Goal: Information Seeking & Learning: Check status

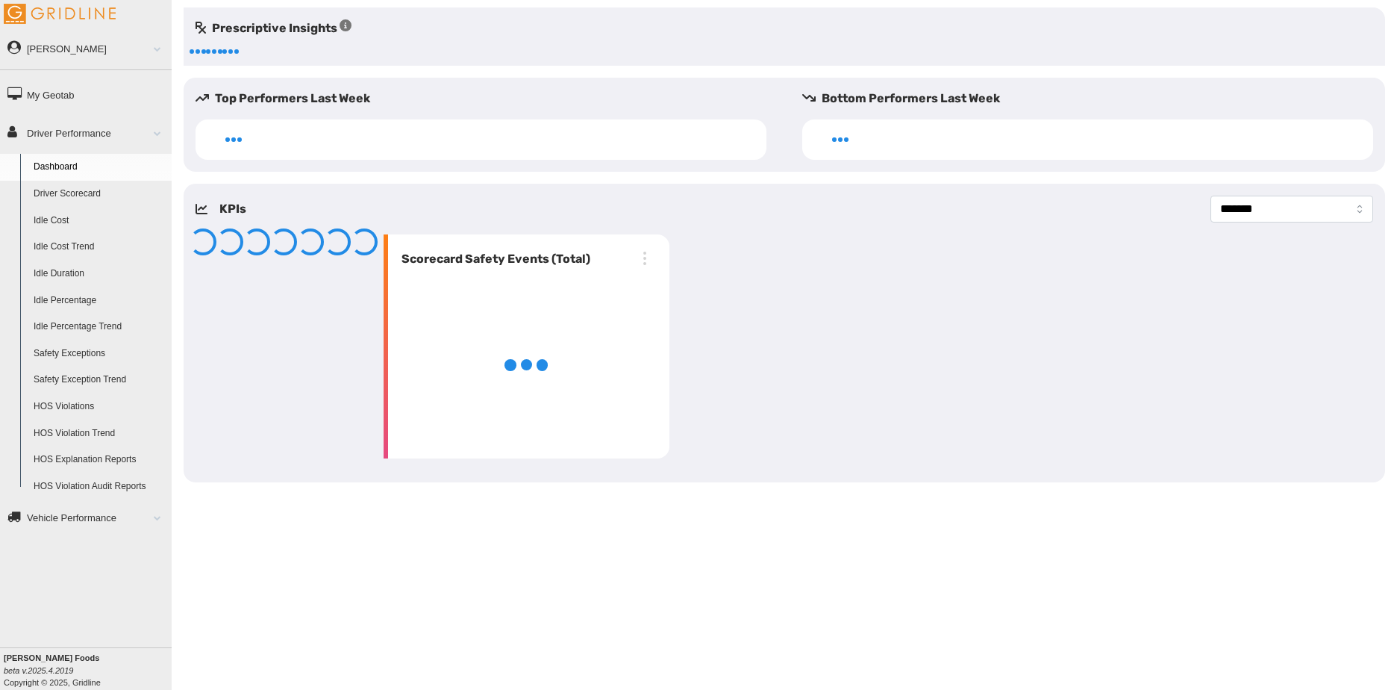
select select "**********"
select select "*********"
select select "**********"
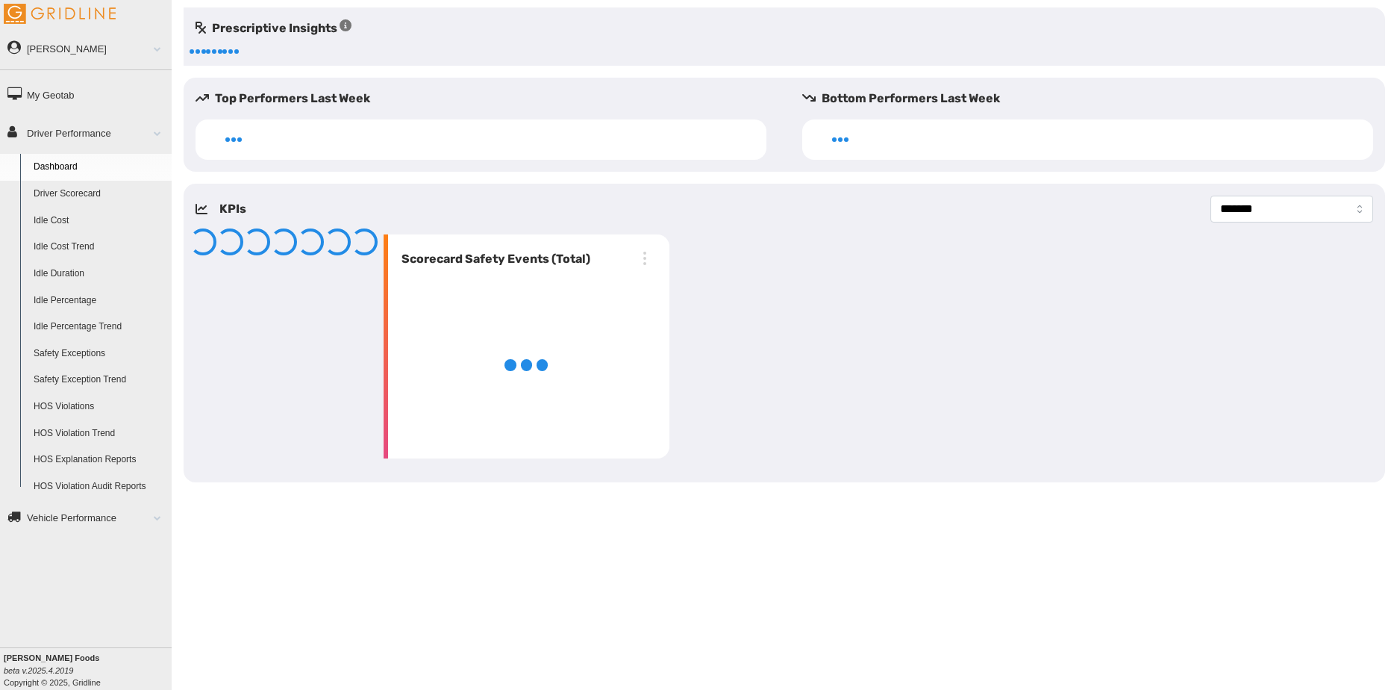
select select "**********"
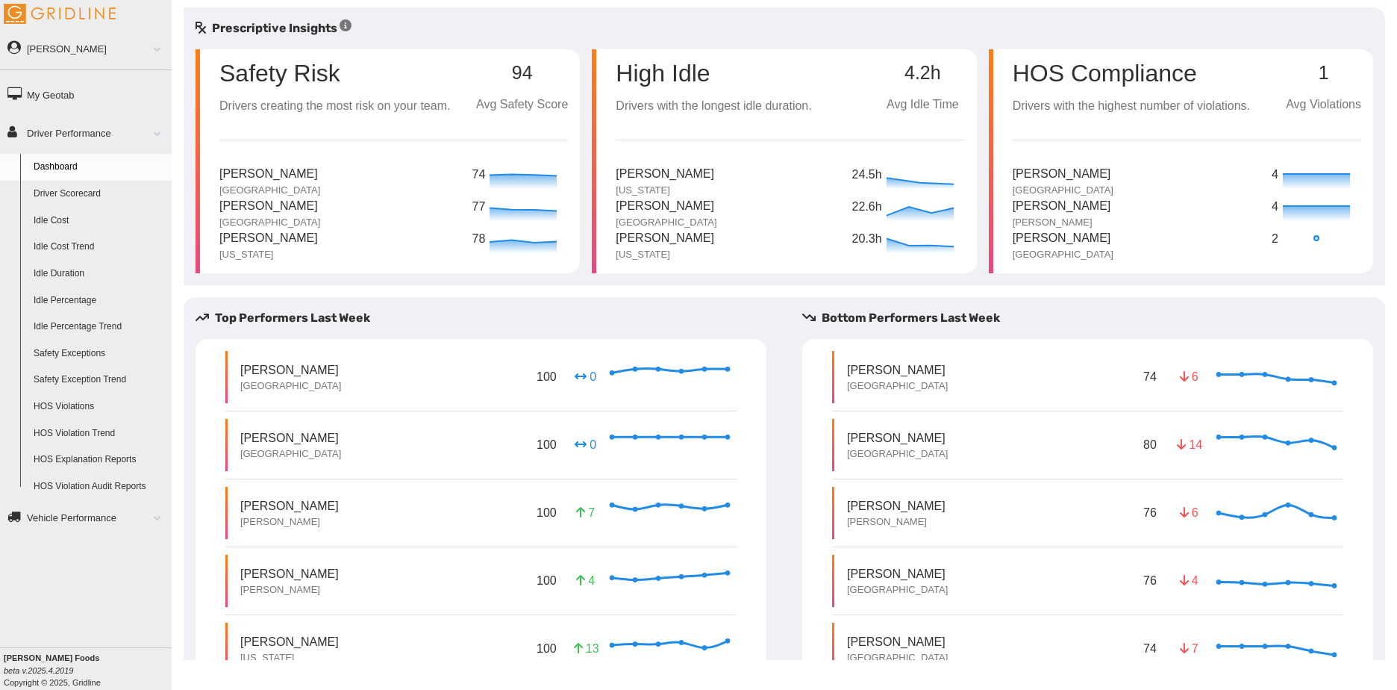
click at [75, 193] on link "Driver Scorecard" at bounding box center [99, 194] width 145 height 27
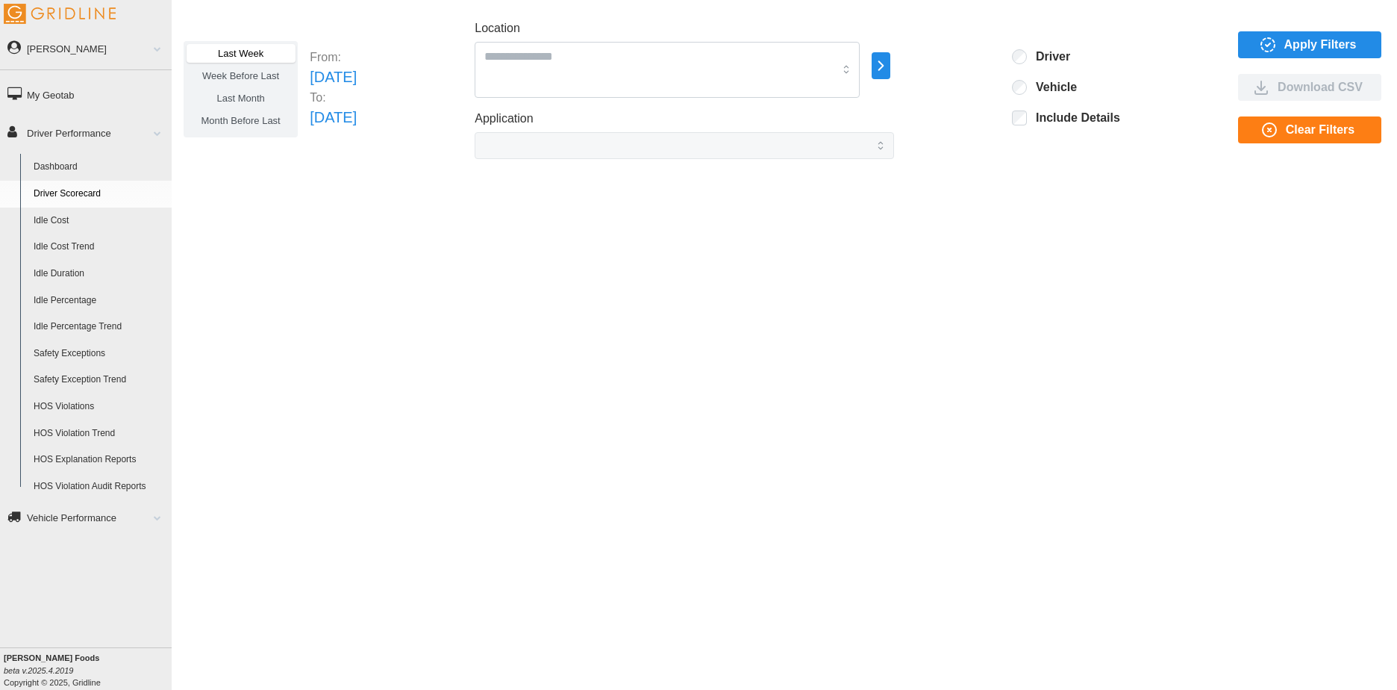
click at [890, 66] on icon "button" at bounding box center [880, 66] width 17 height 18
click at [1003, 68] on p "All Vehicles" at bounding box center [1016, 66] width 49 height 13
click at [1017, 69] on p "Central" at bounding box center [1024, 66] width 31 height 13
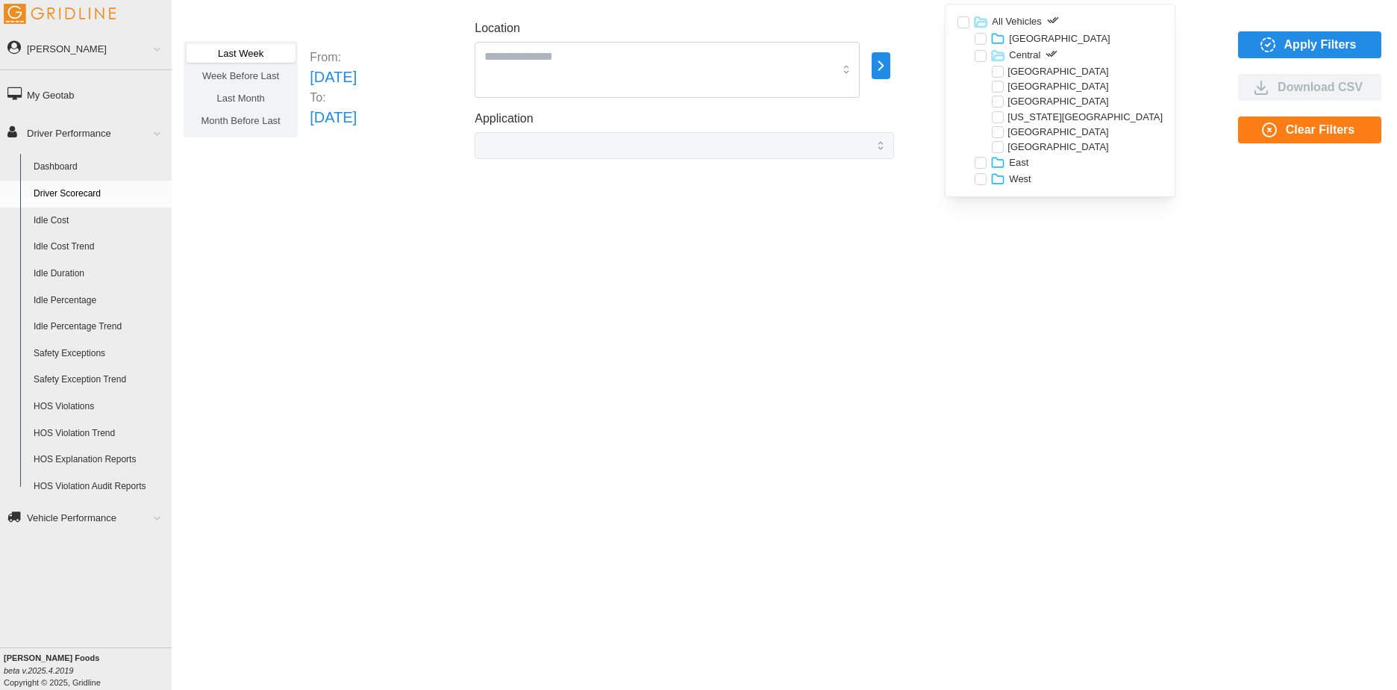
click at [1029, 115] on p "Kansas City" at bounding box center [1084, 116] width 155 height 13
click at [890, 62] on icon "button" at bounding box center [880, 66] width 17 height 18
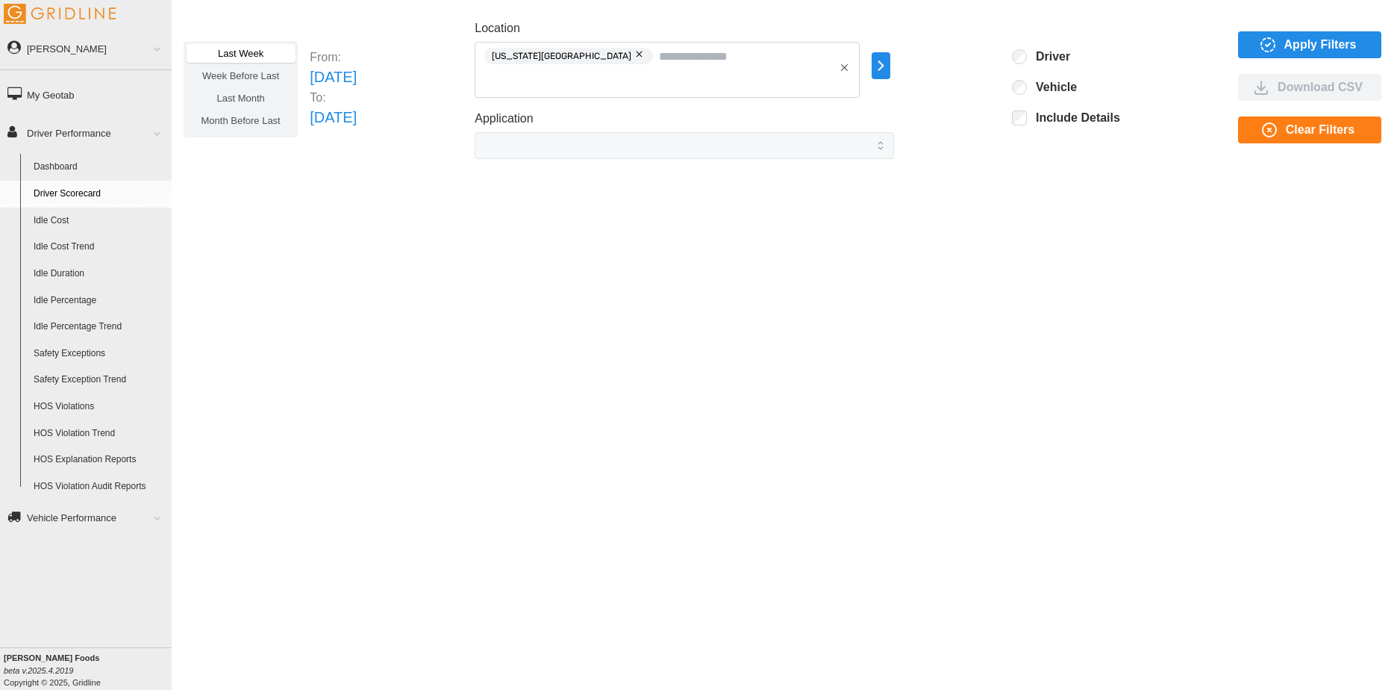
click at [1293, 51] on span "Apply Filters" at bounding box center [1320, 44] width 72 height 25
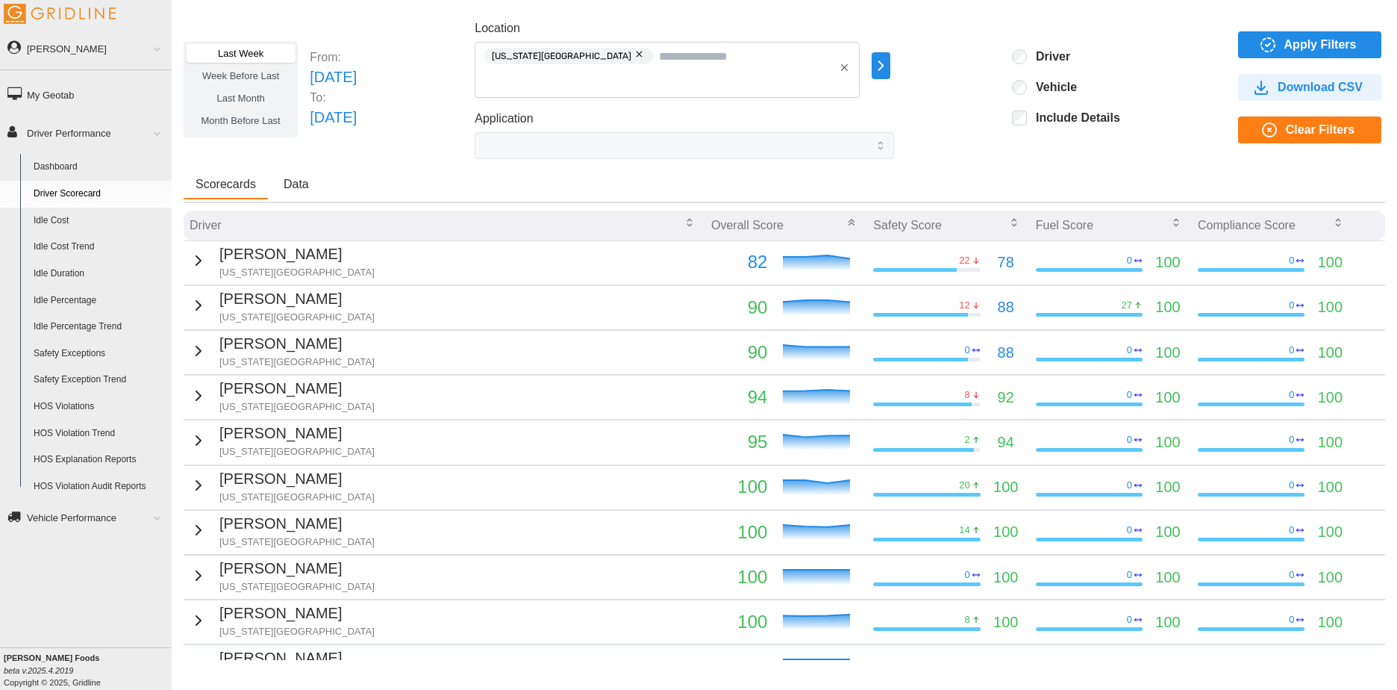
click at [243, 99] on span "Last Month" at bounding box center [240, 98] width 48 height 11
click at [1301, 43] on span "Apply Filters" at bounding box center [1320, 44] width 72 height 25
click at [292, 187] on span "Data" at bounding box center [296, 184] width 25 height 12
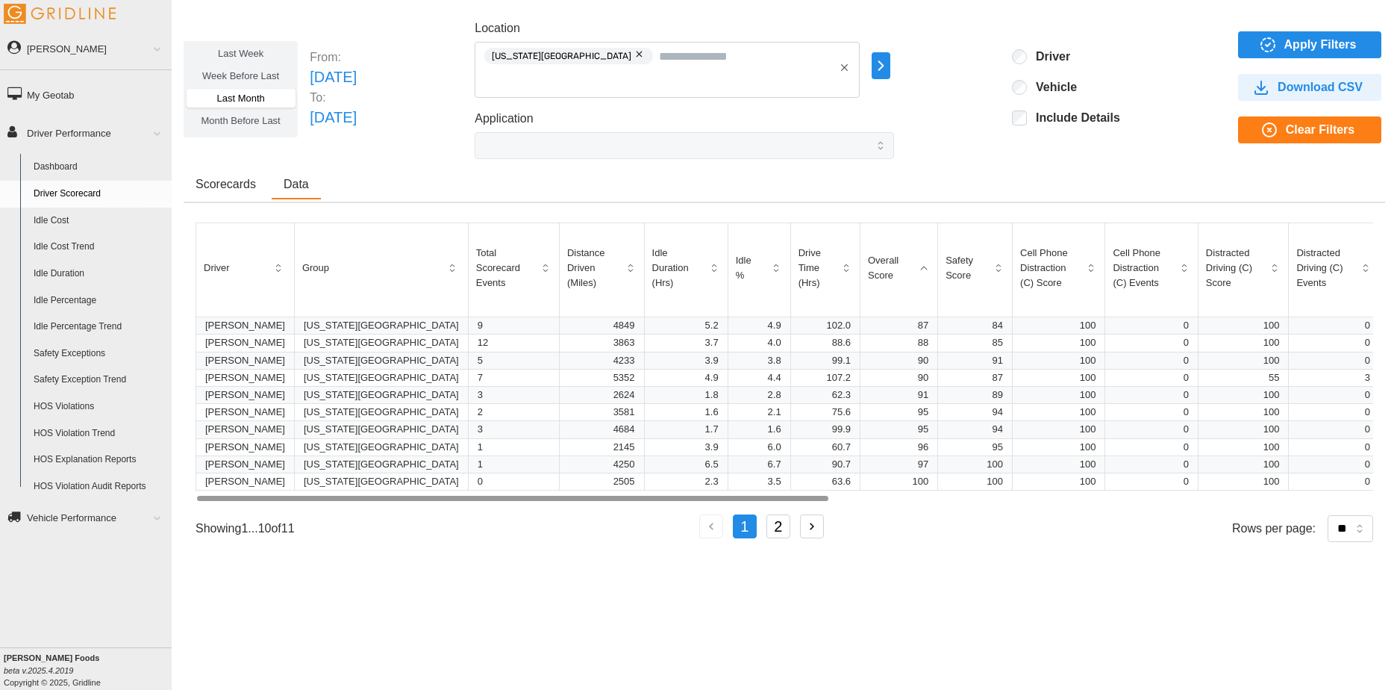
click at [239, 49] on span "Last Week" at bounding box center [241, 53] width 46 height 11
click at [227, 190] on span "Scorecards" at bounding box center [226, 184] width 60 height 12
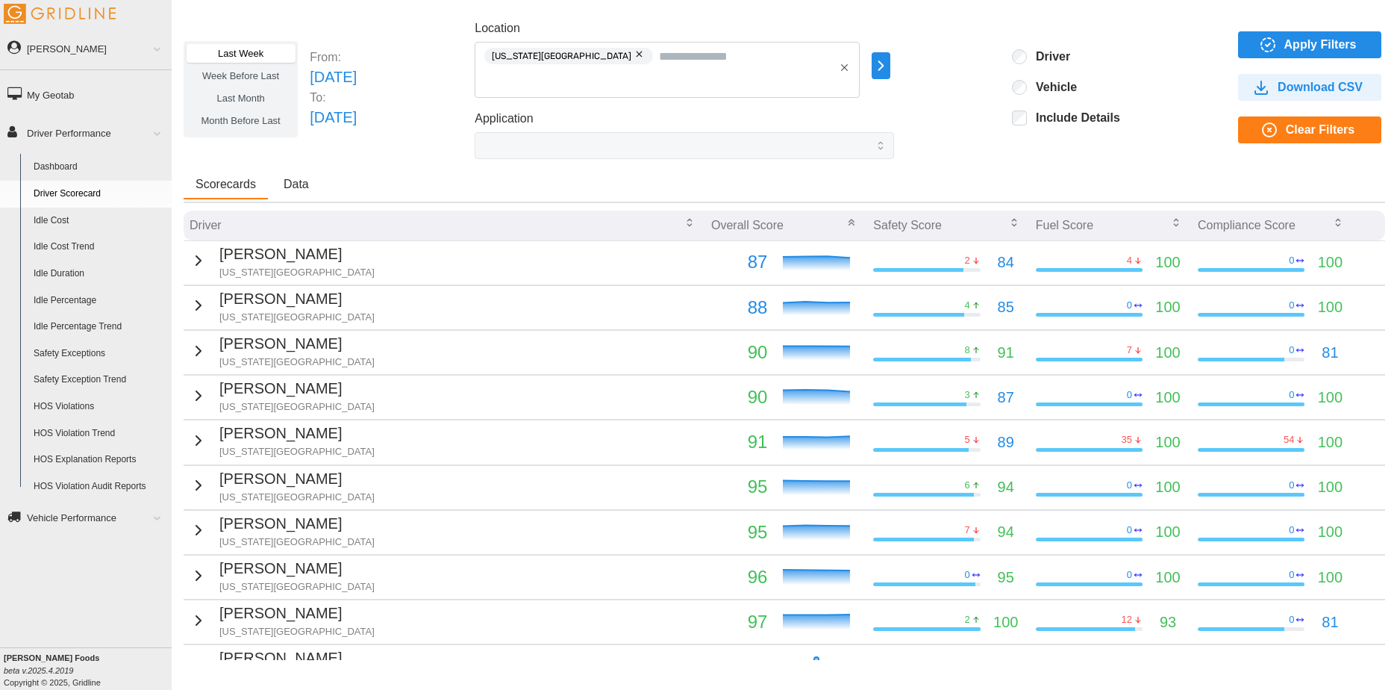
click at [254, 119] on span "Month Before Last" at bounding box center [240, 120] width 79 height 11
click at [1291, 40] on span "Apply Filters" at bounding box center [1320, 44] width 72 height 25
click at [296, 186] on span "Data" at bounding box center [296, 184] width 25 height 12
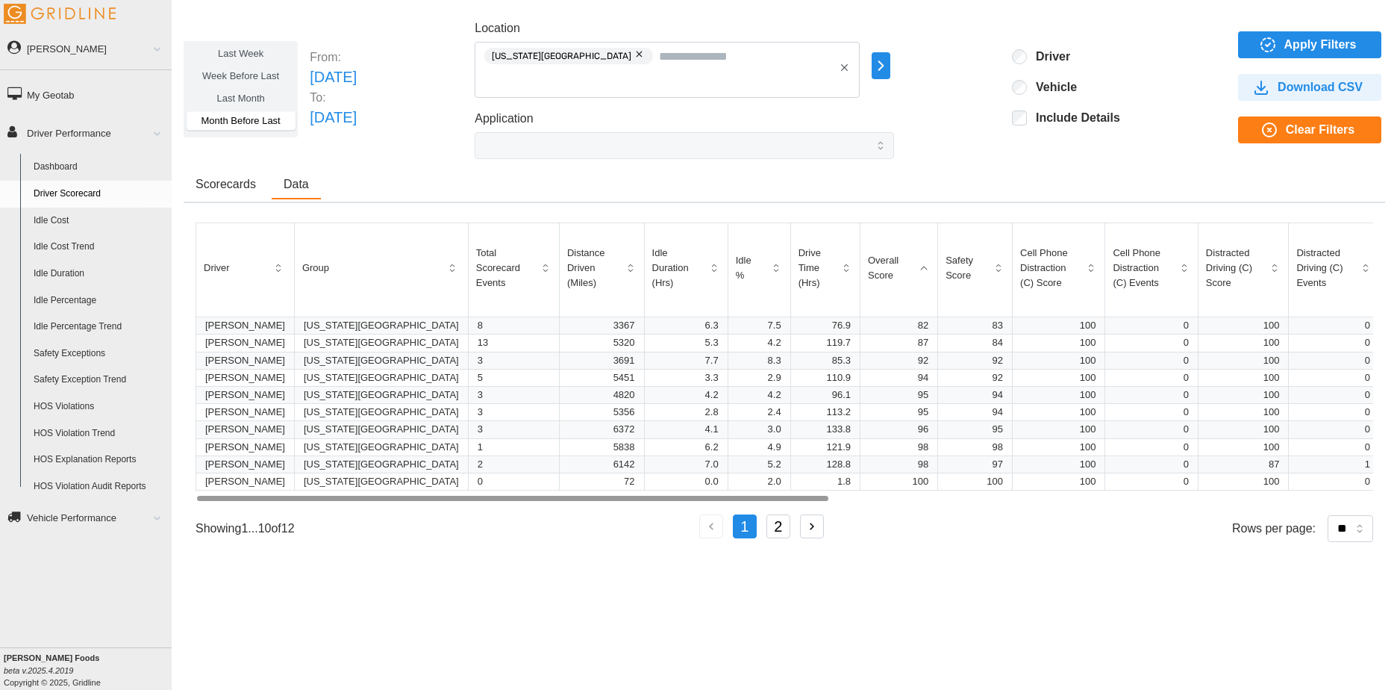
click at [348, 496] on div at bounding box center [512, 498] width 631 height 5
click at [229, 190] on span "Scorecards" at bounding box center [226, 184] width 60 height 12
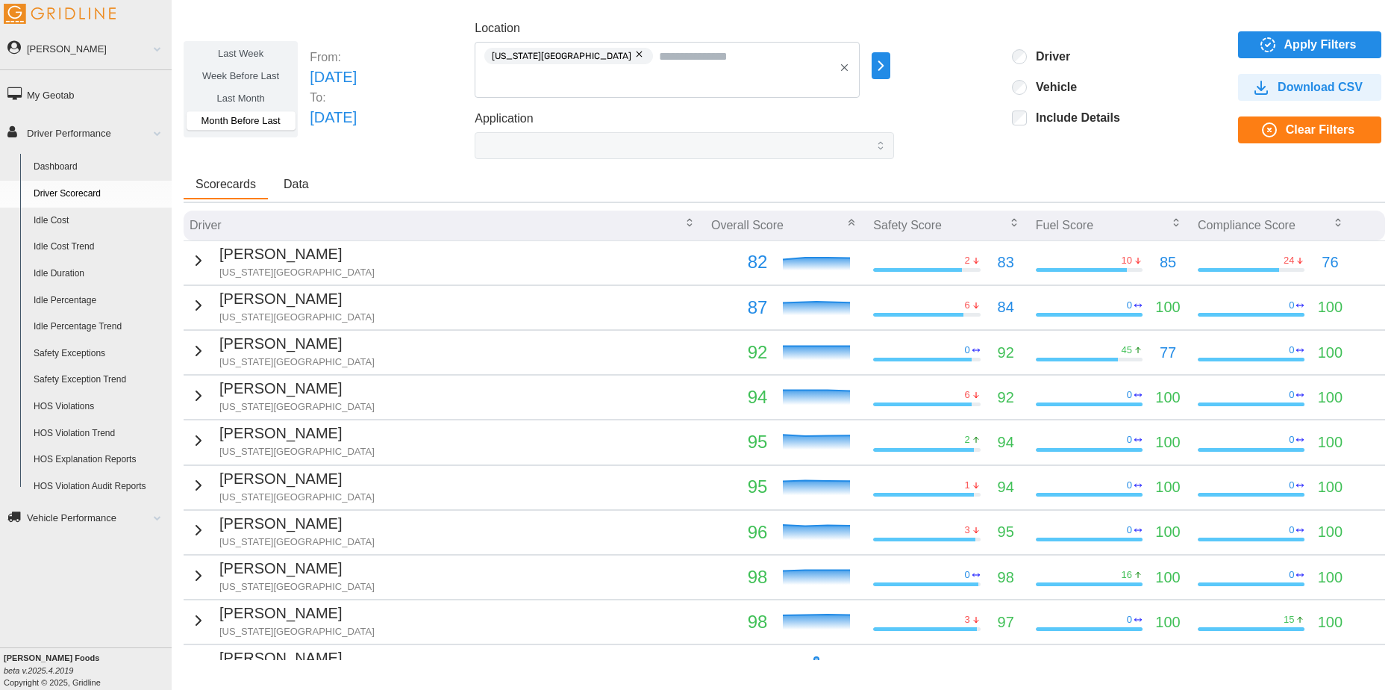
click at [890, 66] on icon "button" at bounding box center [880, 66] width 17 height 18
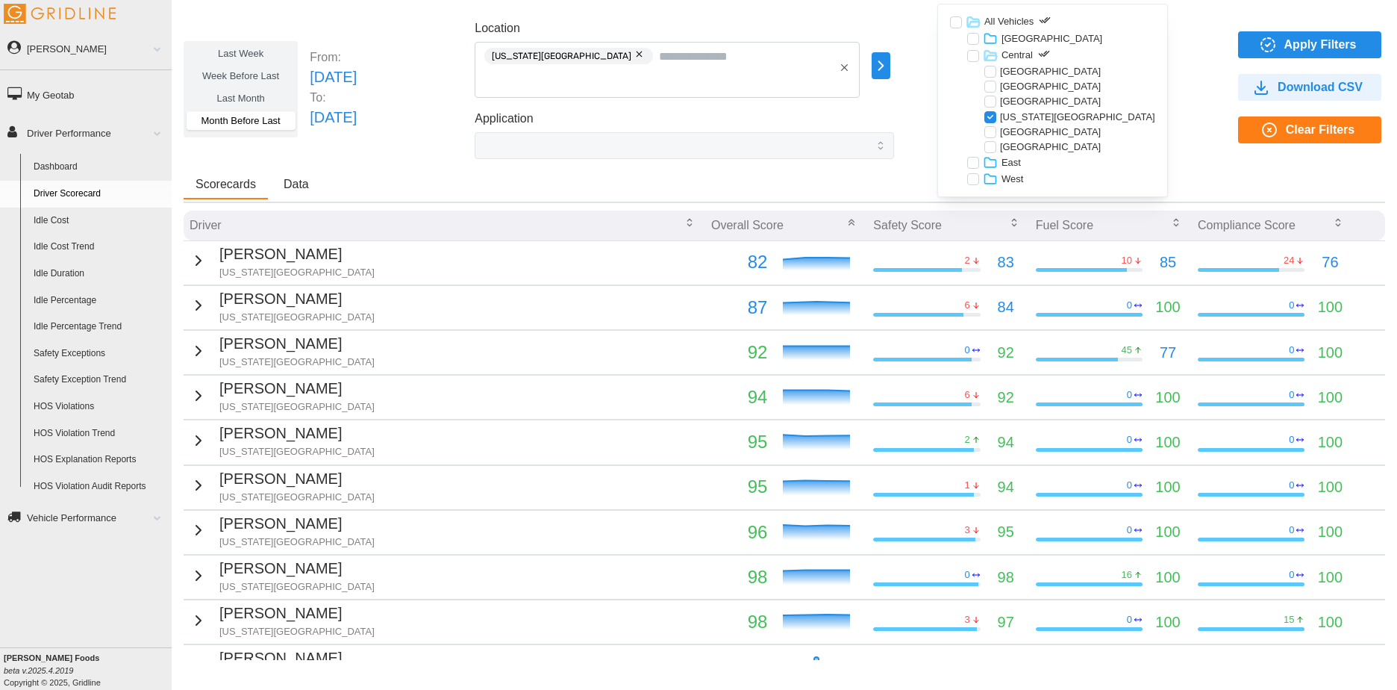
click at [988, 73] on div at bounding box center [990, 72] width 12 height 12
click at [989, 91] on div at bounding box center [990, 87] width 12 height 12
click at [987, 102] on div at bounding box center [990, 102] width 12 height 12
click at [990, 131] on div at bounding box center [990, 132] width 12 height 12
click at [991, 143] on div at bounding box center [990, 147] width 12 height 12
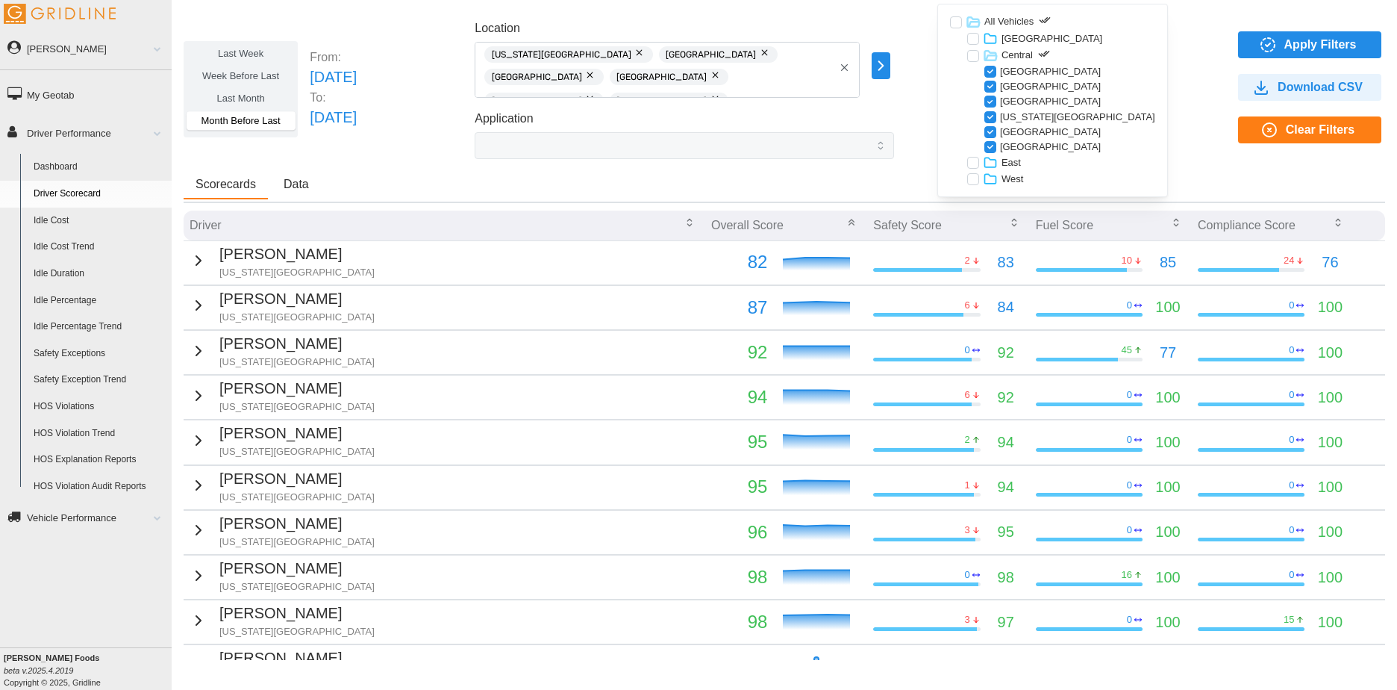
click at [972, 40] on div at bounding box center [973, 39] width 12 height 12
click at [1002, 40] on p "Canada" at bounding box center [1051, 38] width 101 height 13
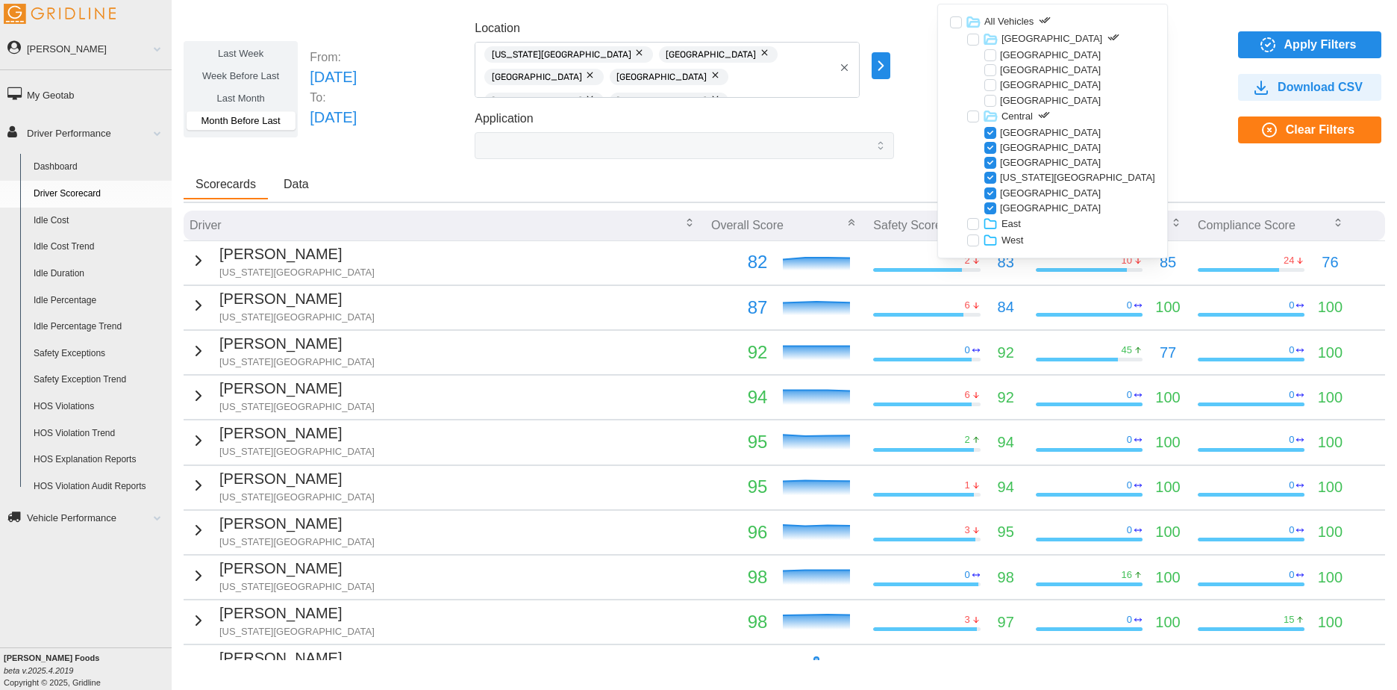
click at [990, 69] on div at bounding box center [990, 70] width 12 height 12
click at [991, 86] on div at bounding box center [990, 85] width 12 height 12
click at [1292, 39] on span "Apply Filters" at bounding box center [1320, 44] width 72 height 25
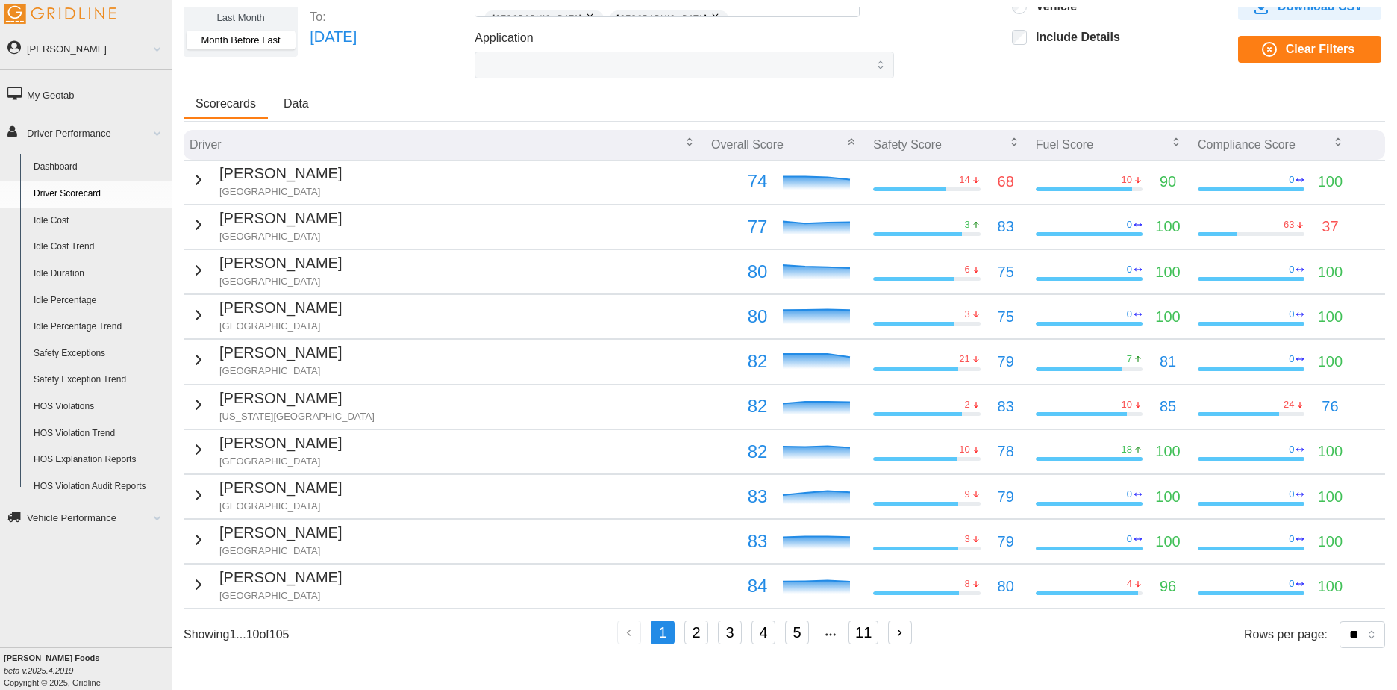
scroll to position [81, 0]
click at [699, 632] on button "2" at bounding box center [696, 632] width 24 height 24
